Goal: Task Accomplishment & Management: Manage account settings

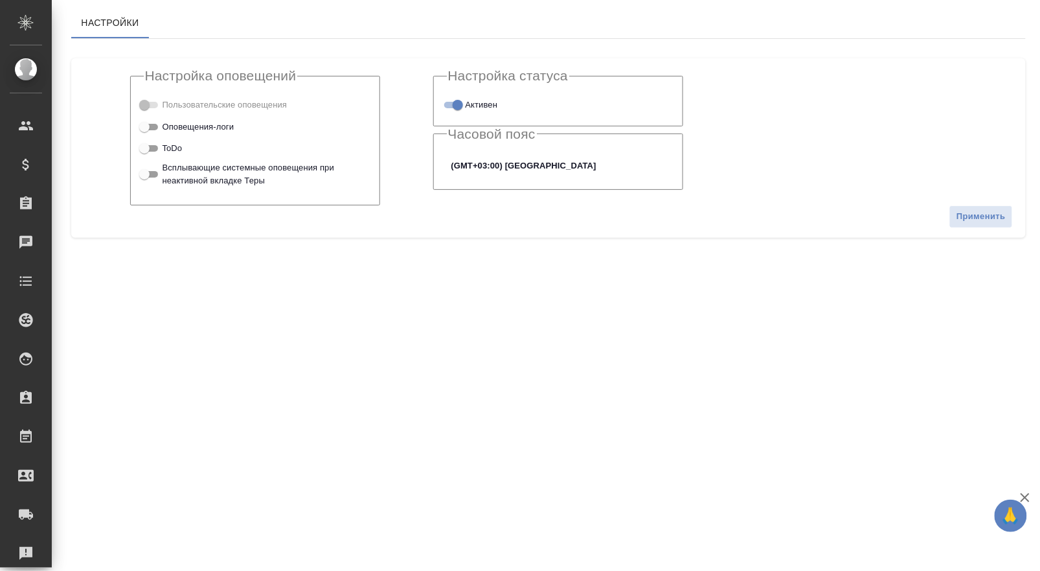
checkbox input "true"
click at [154, 109] on span at bounding box center [150, 105] width 26 height 16
click at [162, 108] on span at bounding box center [150, 105] width 26 height 16
click at [146, 104] on span at bounding box center [149, 105] width 17 height 6
click at [153, 109] on span at bounding box center [150, 105] width 26 height 16
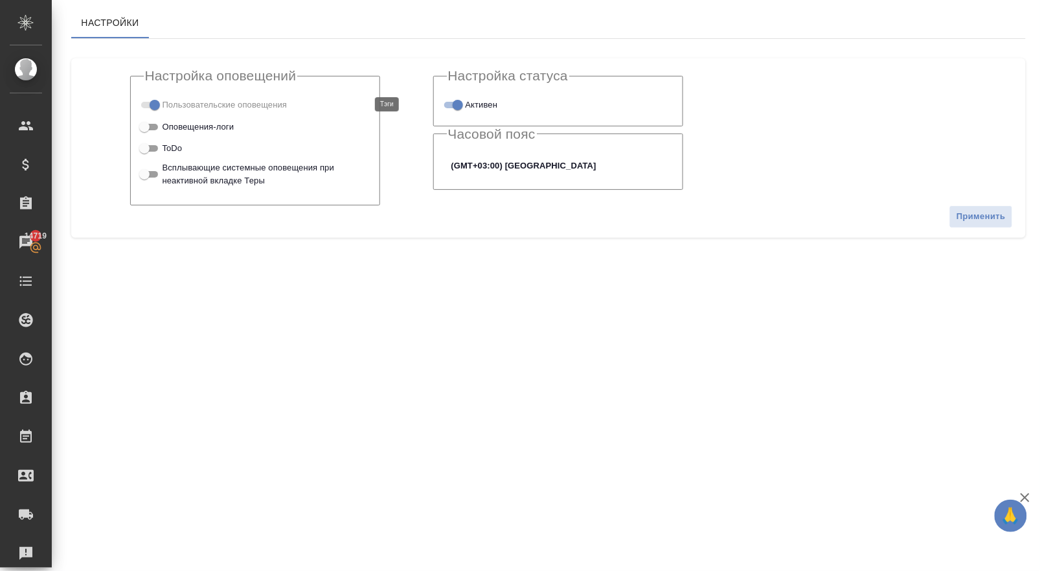
click at [159, 109] on span at bounding box center [150, 105] width 26 height 16
click at [195, 102] on span "Пользовательские оповещения" at bounding box center [225, 104] width 125 height 13
click at [152, 102] on span at bounding box center [149, 105] width 17 height 6
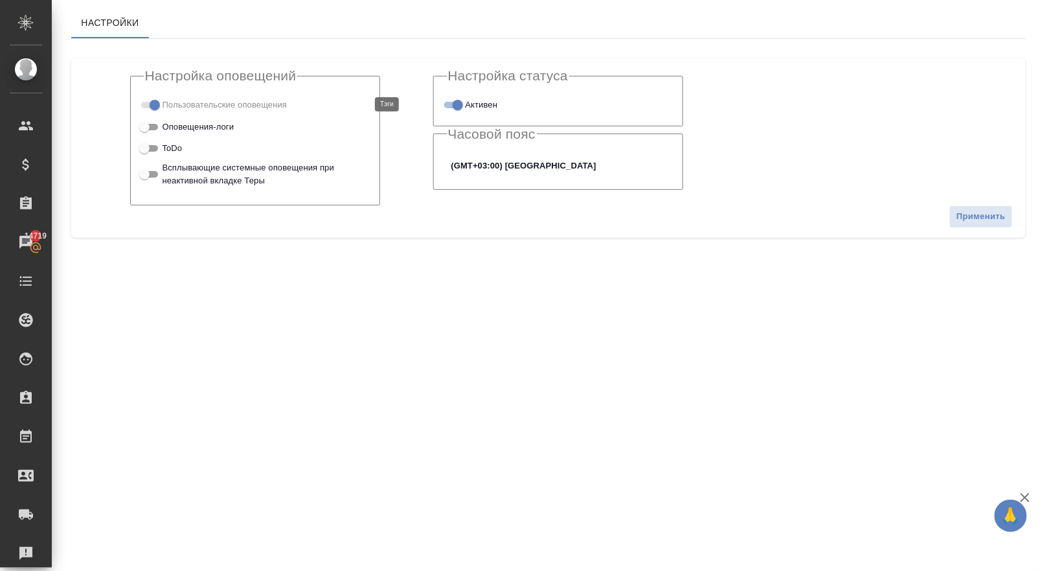
click at [152, 102] on span at bounding box center [149, 105] width 17 height 6
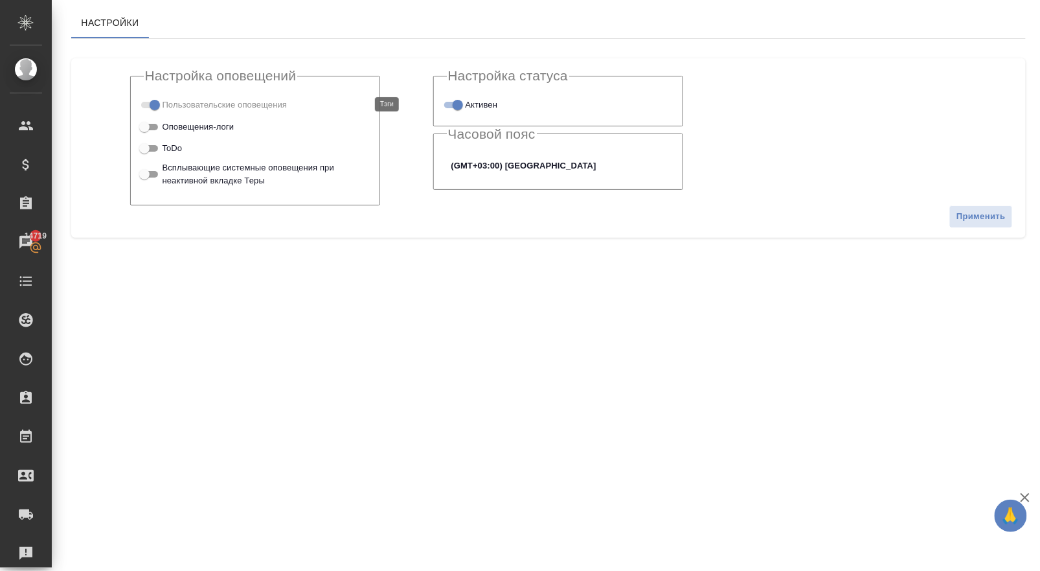
click at [152, 102] on span at bounding box center [149, 105] width 17 height 6
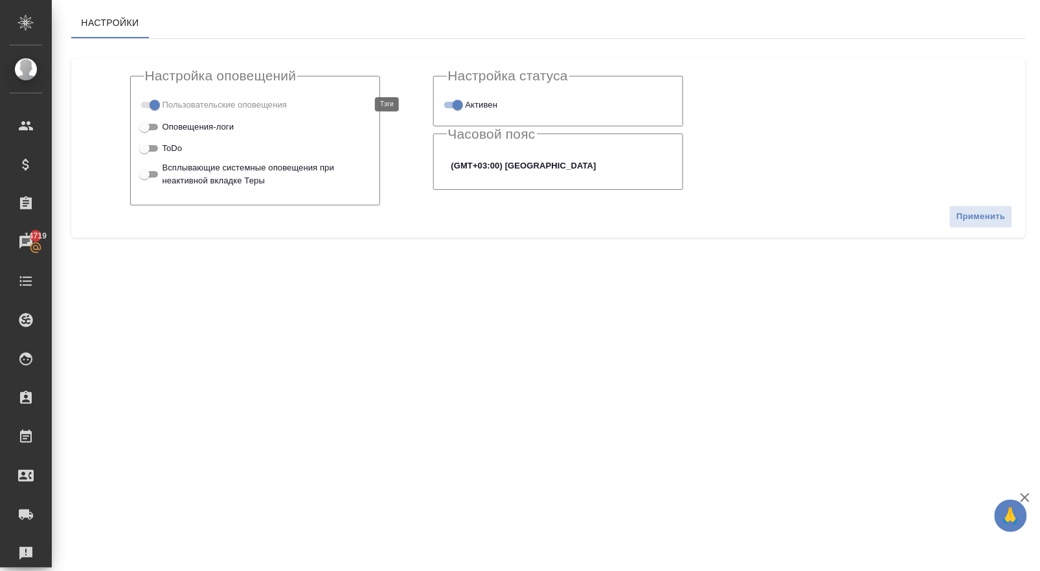
click at [152, 102] on span at bounding box center [149, 105] width 17 height 6
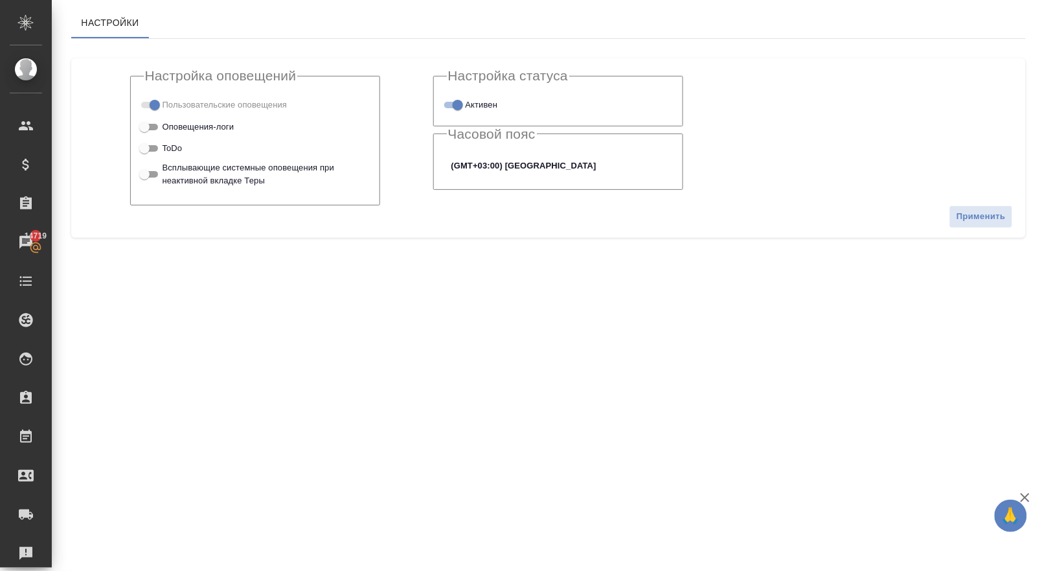
click at [461, 102] on input "Активен" at bounding box center [458, 105] width 47 height 16
click at [461, 102] on input "Неактивен" at bounding box center [447, 105] width 47 height 16
checkbox input "true"
click at [158, 107] on span at bounding box center [150, 105] width 26 height 16
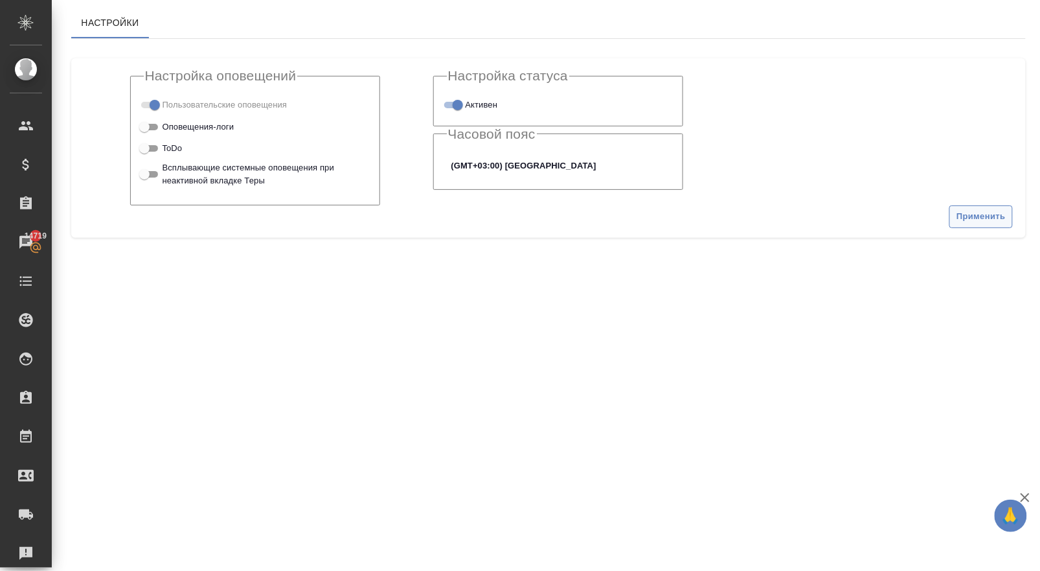
click at [990, 215] on span "Применить" at bounding box center [981, 216] width 49 height 15
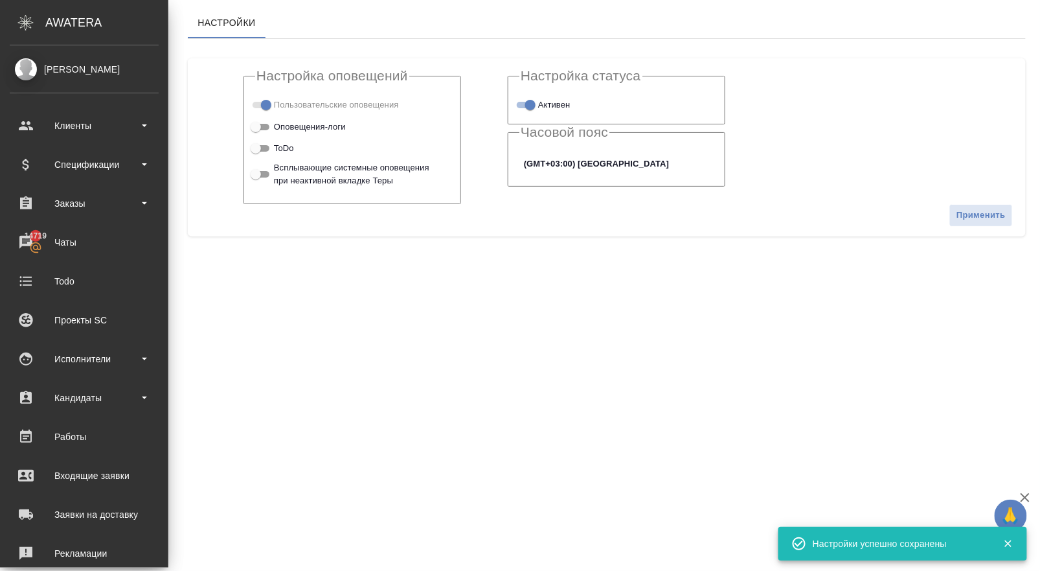
click at [32, 71] on div "[PERSON_NAME]" at bounding box center [84, 69] width 149 height 14
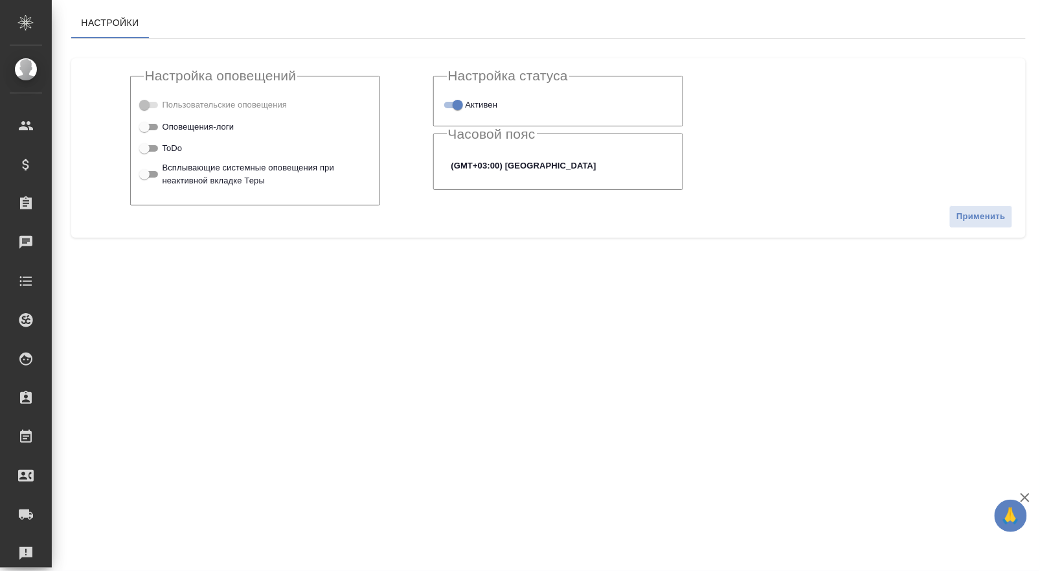
checkbox input "true"
click at [151, 107] on span at bounding box center [149, 105] width 17 height 6
click at [144, 107] on span at bounding box center [149, 105] width 17 height 6
drag, startPoint x: 152, startPoint y: 104, endPoint x: 128, endPoint y: 104, distance: 24.0
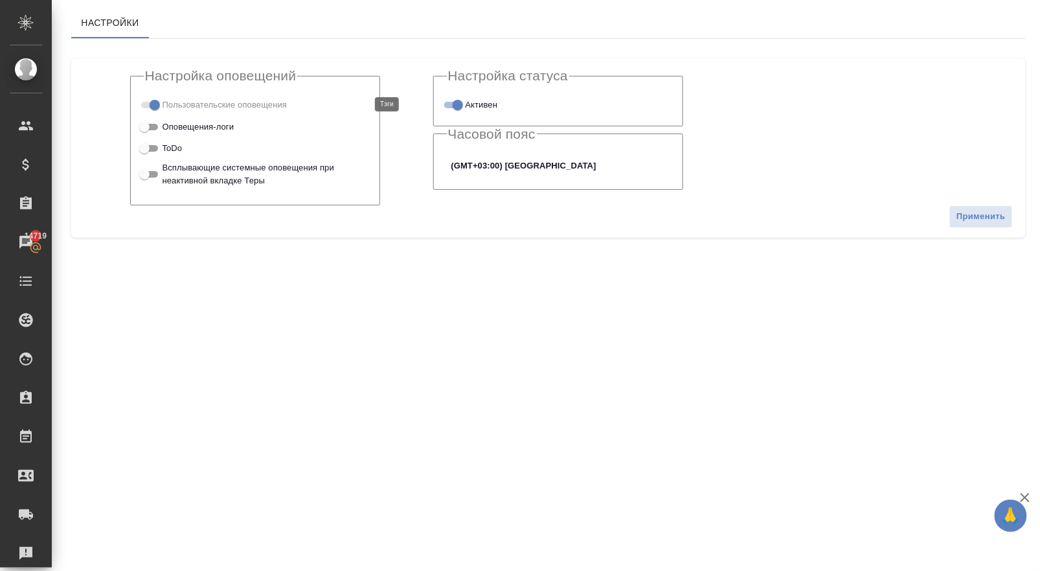
drag, startPoint x: 152, startPoint y: 105, endPoint x: 118, endPoint y: 104, distance: 33.7
click at [1000, 213] on span "Применить" at bounding box center [981, 216] width 49 height 15
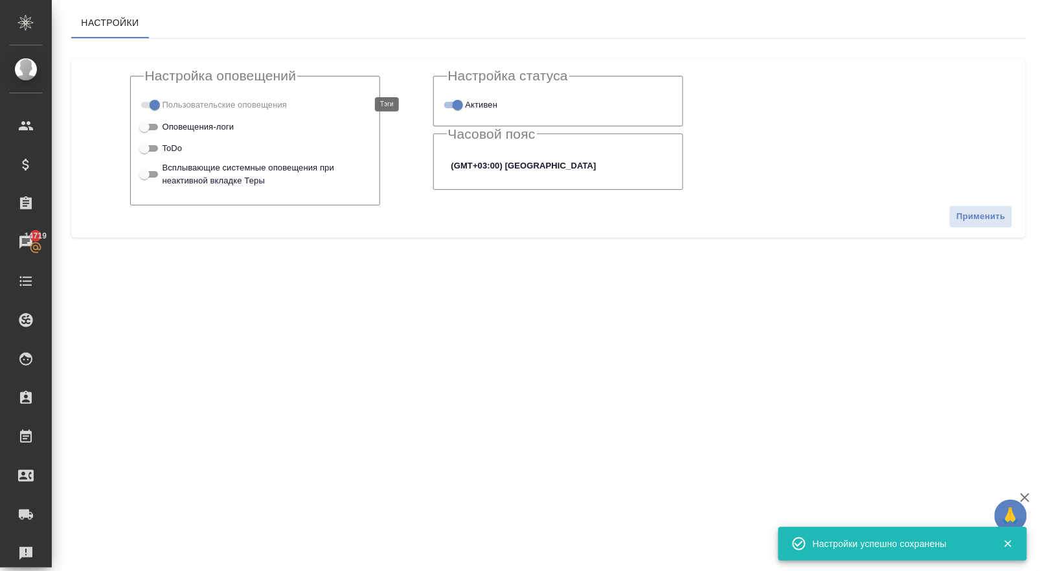
click at [153, 104] on span at bounding box center [149, 105] width 17 height 6
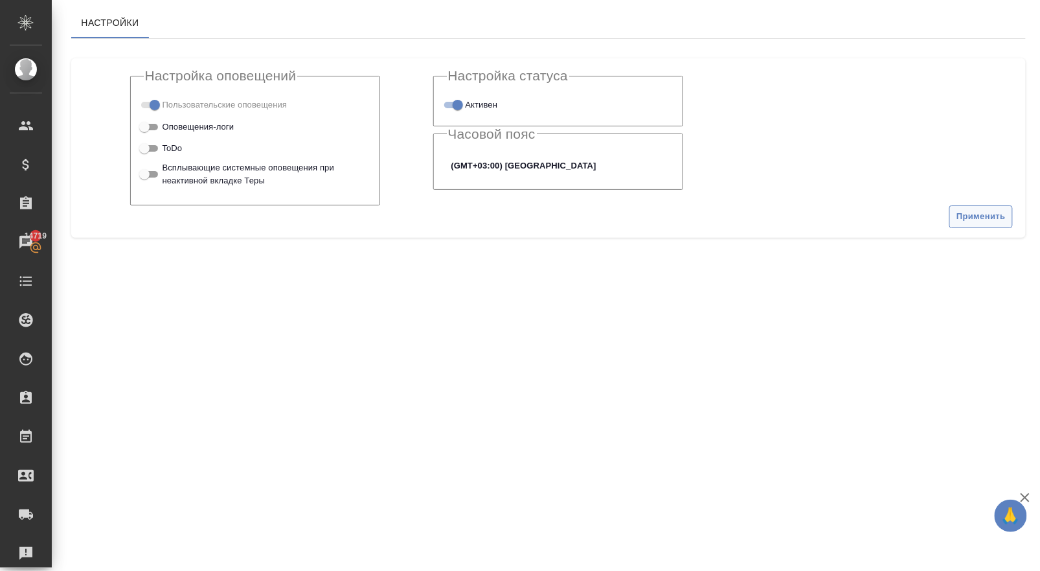
click at [969, 219] on span "Применить" at bounding box center [981, 216] width 49 height 15
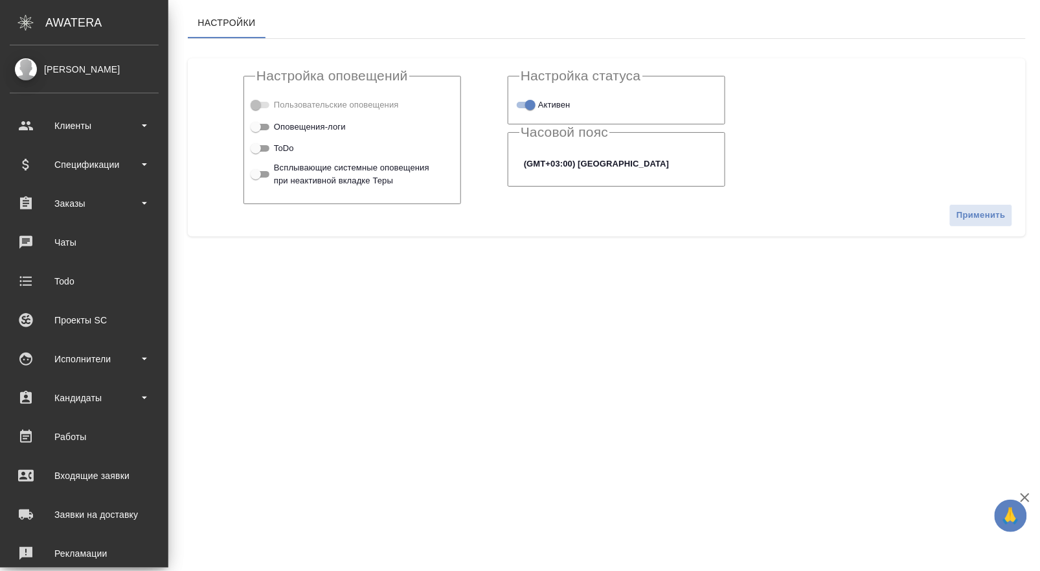
checkbox input "true"
click at [63, 73] on div "[PERSON_NAME]" at bounding box center [84, 69] width 149 height 14
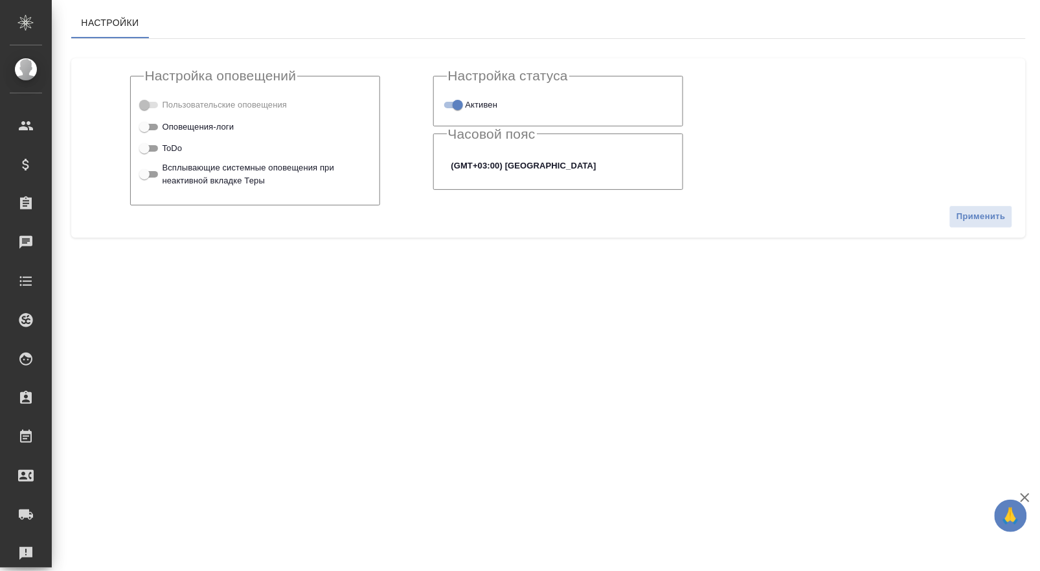
checkbox input "true"
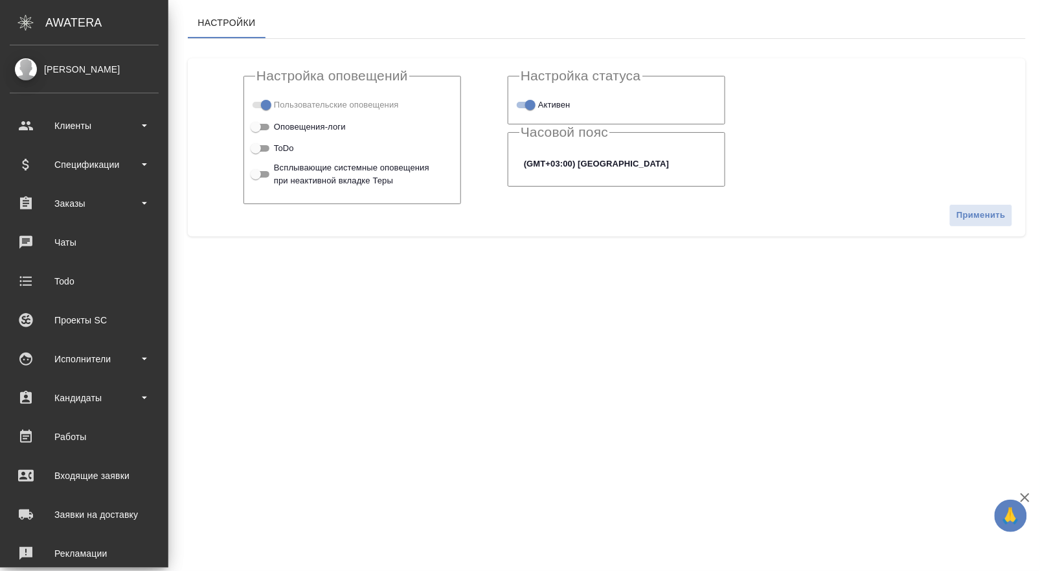
click at [22, 27] on icon ".cls-1 fill:#fff;" at bounding box center [25, 23] width 23 height 16
click at [63, 32] on div "AWATERA" at bounding box center [106, 23] width 123 height 26
click at [78, 16] on div "AWATERA" at bounding box center [106, 23] width 123 height 26
